Goal: Task Accomplishment & Management: Complete application form

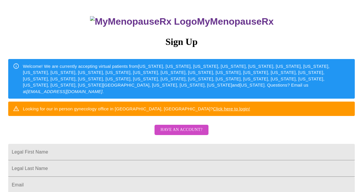
scroll to position [35, 0]
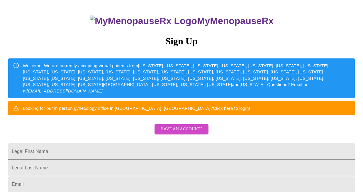
click at [192, 133] on span "Have an account?" at bounding box center [181, 129] width 42 height 7
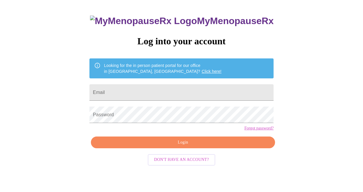
scroll to position [21, 0]
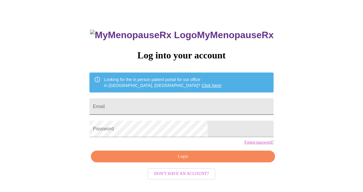
click at [141, 103] on input "Email" at bounding box center [181, 106] width 184 height 16
type input "[EMAIL_ADDRESS][DOMAIN_NAME]"
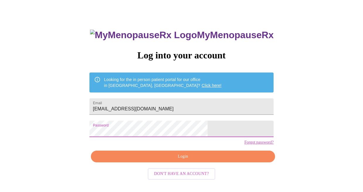
click at [190, 160] on span "Login" at bounding box center [183, 156] width 171 height 7
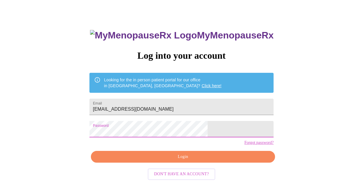
click at [195, 160] on span "Login" at bounding box center [183, 156] width 171 height 7
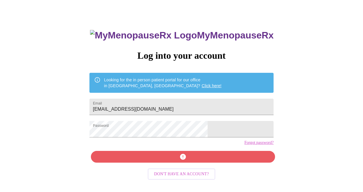
click at [244, 145] on link "Forgot password?" at bounding box center [258, 142] width 29 height 5
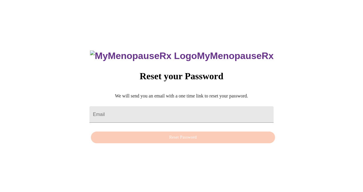
scroll to position [6, 0]
click at [118, 108] on input "Email" at bounding box center [181, 114] width 184 height 16
type input "[EMAIL_ADDRESS][DOMAIN_NAME]"
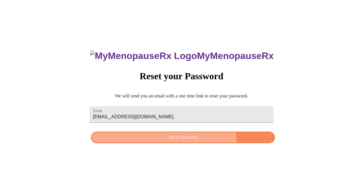
click at [172, 138] on span "Reset Password" at bounding box center [183, 137] width 171 height 7
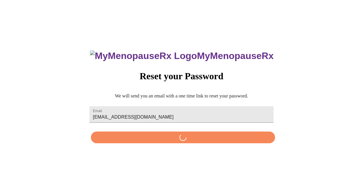
scroll to position [0, 0]
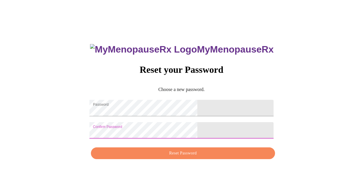
click at [171, 157] on span "Reset Password" at bounding box center [183, 153] width 171 height 7
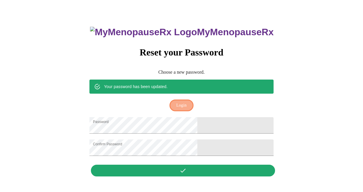
click at [181, 102] on span "Login" at bounding box center [181, 105] width 10 height 7
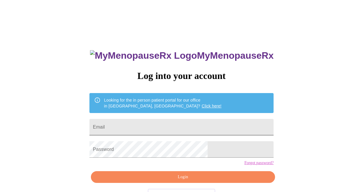
click at [151, 126] on input "Email" at bounding box center [181, 127] width 184 height 16
type input "[EMAIL_ADDRESS][DOMAIN_NAME]"
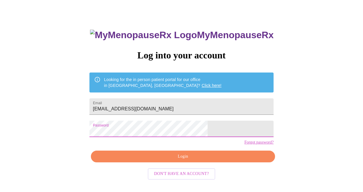
click at [185, 162] on button "Login" at bounding box center [183, 157] width 184 height 12
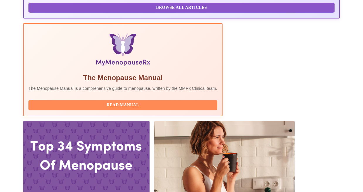
scroll to position [173, 0]
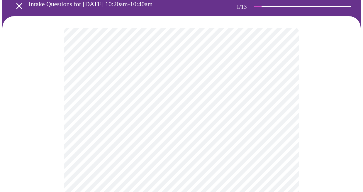
scroll to position [38, 0]
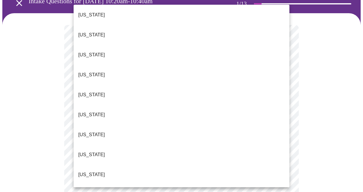
scroll to position [45, 0]
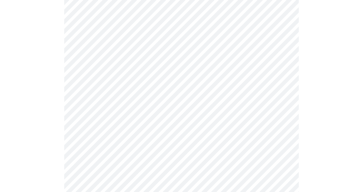
scroll to position [83, 0]
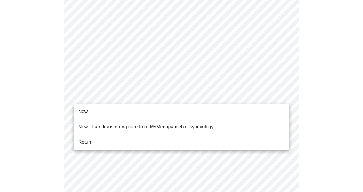
click at [149, 137] on li "Return" at bounding box center [182, 142] width 216 height 11
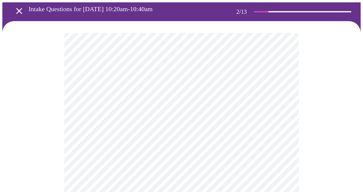
scroll to position [31, 0]
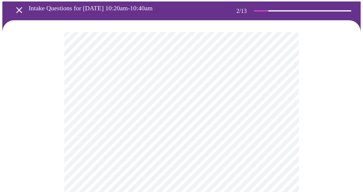
click at [282, 97] on body "MyMenopauseRx Appointments Messaging Labs 2 Uploads Medications Community Refer…" at bounding box center [181, 178] width 359 height 415
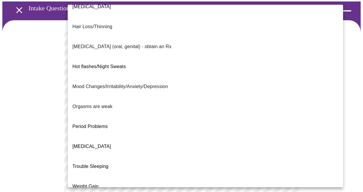
scroll to position [0, 0]
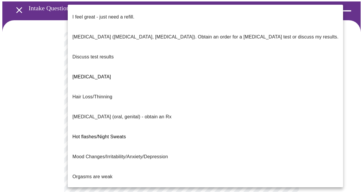
click at [134, 17] on span "I feel great - just need a refill." at bounding box center [103, 17] width 62 height 16
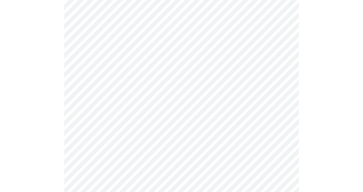
scroll to position [97, 0]
click at [283, 83] on body "MyMenopauseRx Appointments Messaging Labs 2 Uploads Medications Community Refer…" at bounding box center [181, 111] width 359 height 412
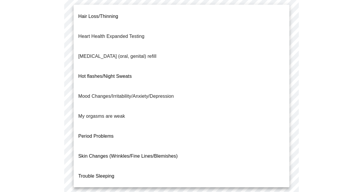
scroll to position [82, 0]
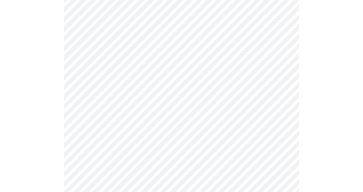
scroll to position [124, 0]
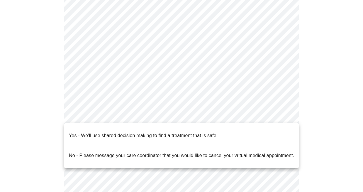
click at [287, 117] on body "MyMenopauseRx Appointments Messaging Labs 2 Uploads Medications Community Refer…" at bounding box center [181, 82] width 359 height 408
click at [210, 134] on span "Yes - We'll use shared decision making to find a treatment that is safe!" at bounding box center [143, 135] width 149 height 16
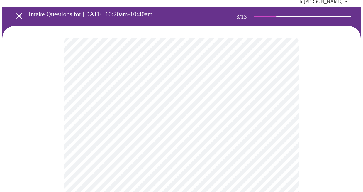
scroll to position [26, 0]
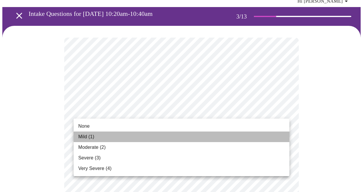
click at [171, 133] on li "Mild (1)" at bounding box center [182, 136] width 216 height 11
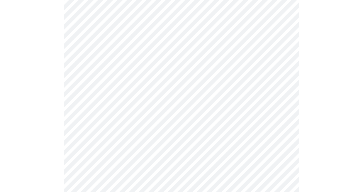
scroll to position [116, 0]
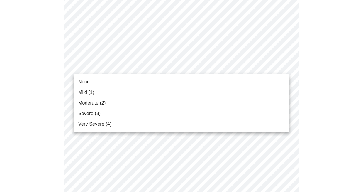
click at [131, 85] on li "None" at bounding box center [182, 82] width 216 height 11
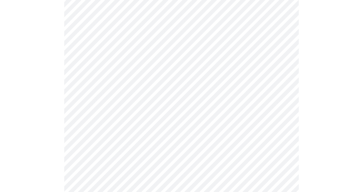
scroll to position [137, 0]
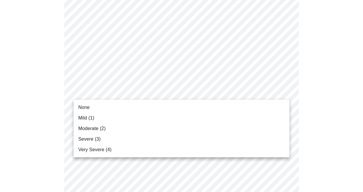
click at [117, 116] on li "Mild (1)" at bounding box center [182, 118] width 216 height 11
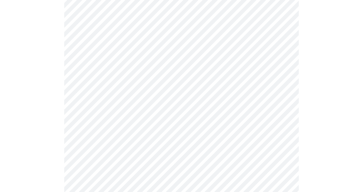
scroll to position [178, 0]
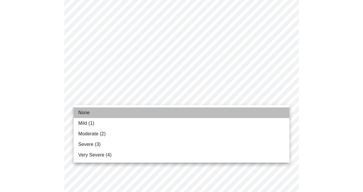
click at [169, 111] on li "None" at bounding box center [182, 112] width 216 height 11
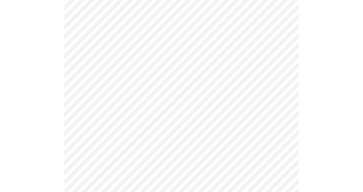
scroll to position [224, 0]
click at [284, 88] on body "MyMenopauseRx Appointments Messaging Labs 2 Uploads Medications Community Refer…" at bounding box center [181, 156] width 359 height 756
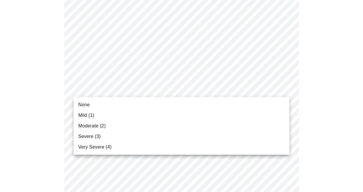
click at [136, 112] on li "Mild (1)" at bounding box center [182, 115] width 216 height 11
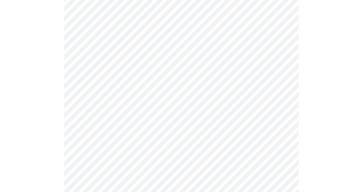
scroll to position [241, 0]
click at [285, 111] on body "MyMenopauseRx Appointments Messaging Labs 2 Uploads Medications Community Refer…" at bounding box center [181, 135] width 359 height 748
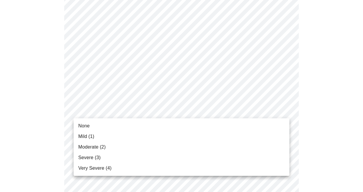
click at [195, 139] on li "Mild (1)" at bounding box center [182, 136] width 216 height 11
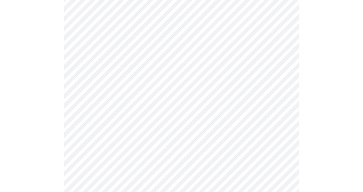
scroll to position [292, 0]
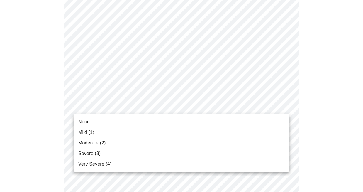
click at [286, 106] on body "MyMenopauseRx Appointments Messaging Labs 2 Uploads Medications Community Refer…" at bounding box center [181, 80] width 359 height 739
click at [164, 119] on li "None" at bounding box center [182, 121] width 216 height 11
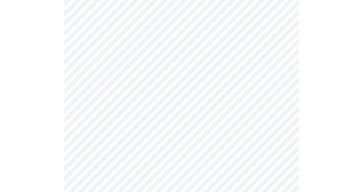
scroll to position [342, 0]
click at [285, 100] on body "MyMenopauseRx Appointments Messaging Labs 2 Uploads Medications Community Refer…" at bounding box center [181, 25] width 359 height 731
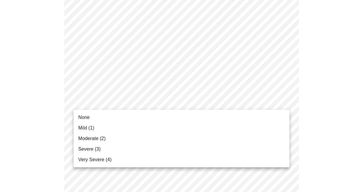
click at [141, 135] on li "Moderate (2)" at bounding box center [182, 138] width 216 height 11
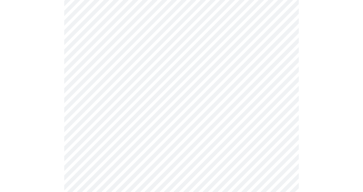
scroll to position [392, 0]
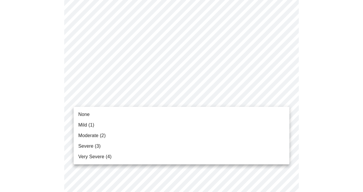
click at [155, 124] on li "Mild (1)" at bounding box center [182, 125] width 216 height 11
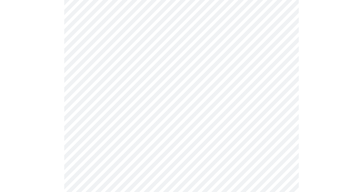
scroll to position [431, 0]
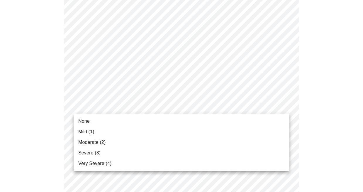
click at [156, 139] on li "Moderate (2)" at bounding box center [182, 142] width 216 height 11
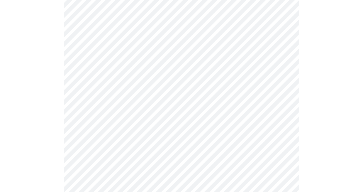
scroll to position [488, 0]
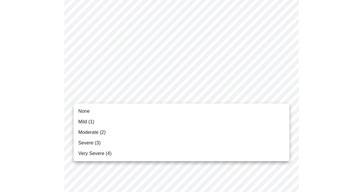
click at [112, 109] on li "None" at bounding box center [182, 111] width 216 height 11
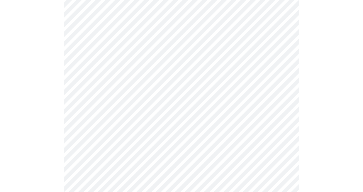
scroll to position [284, 0]
click at [287, 82] on body "MyMenopauseRx Appointments Messaging Labs 2 Uploads Medications Community Refer…" at bounding box center [181, 11] width 359 height 587
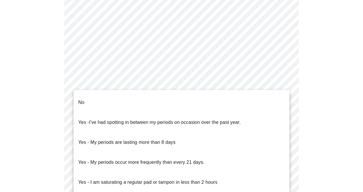
click at [160, 100] on li "No" at bounding box center [182, 102] width 216 height 20
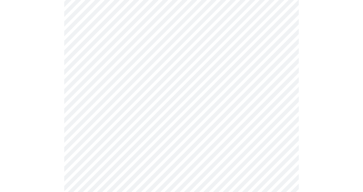
click at [284, 126] on body "MyMenopauseRx Appointments Messaging Labs 2 Uploads Medications Community Refer…" at bounding box center [181, 10] width 359 height 584
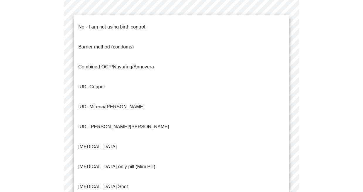
click at [134, 24] on p "No - I am not using birth control." at bounding box center [112, 26] width 68 height 7
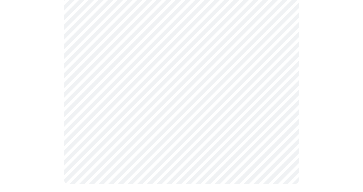
scroll to position [388, 0]
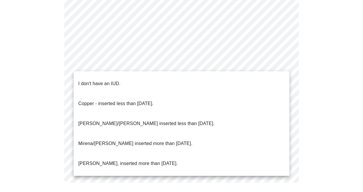
click at [181, 77] on li "I don't have an IUD." at bounding box center [182, 84] width 216 height 20
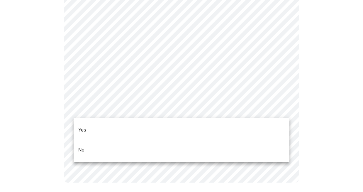
click at [176, 127] on li "Yes" at bounding box center [182, 130] width 216 height 20
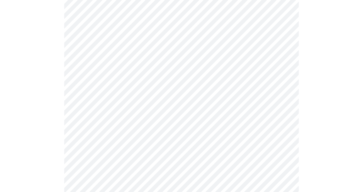
scroll to position [79, 0]
click at [285, 86] on body "MyMenopauseRx Appointments Messaging Labs 2 Uploads Medications Community Refer…" at bounding box center [181, 144] width 359 height 442
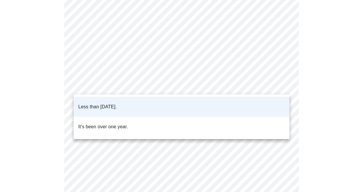
click at [142, 104] on li "Less than [DATE]." at bounding box center [182, 107] width 216 height 20
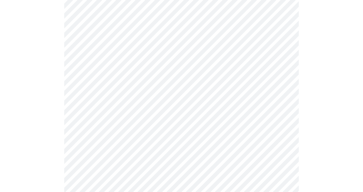
click at [284, 85] on body "MyMenopauseRx Appointments Messaging Labs 2 Uploads Medications Community Refer…" at bounding box center [181, 144] width 359 height 442
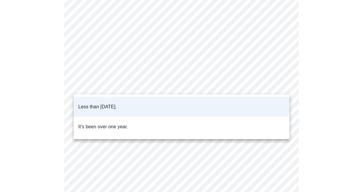
click at [124, 123] on p "It's been over one year." at bounding box center [103, 126] width 50 height 7
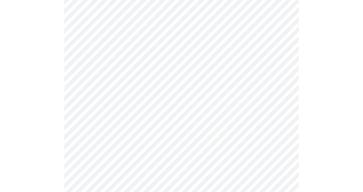
scroll to position [103, 0]
click at [285, 108] on body "MyMenopauseRx Appointments Messaging Labs 2 Uploads Medications Community Refer…" at bounding box center [181, 121] width 359 height 442
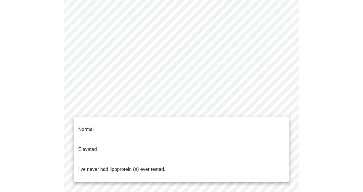
click at [224, 159] on li "I've never had lipoprotein (a) ever tested." at bounding box center [182, 169] width 216 height 20
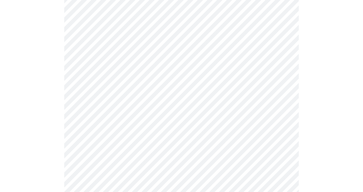
scroll to position [1537, 0]
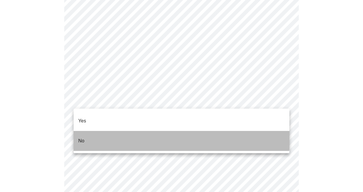
click at [165, 131] on li "No" at bounding box center [182, 141] width 216 height 20
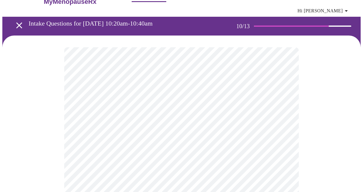
scroll to position [18, 0]
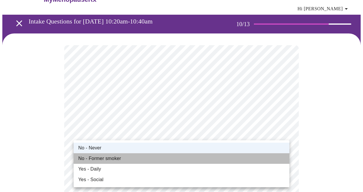
drag, startPoint x: 277, startPoint y: 156, endPoint x: 282, endPoint y: 156, distance: 5.3
click at [277, 156] on li "No - Former smoker" at bounding box center [182, 158] width 216 height 11
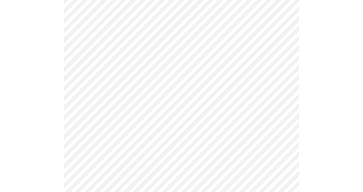
scroll to position [322, 0]
